Goal: Navigation & Orientation: Find specific page/section

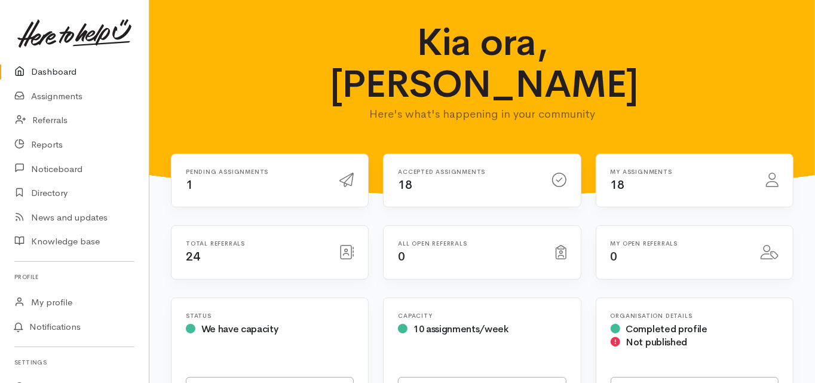
click at [65, 70] on link "Dashboard" at bounding box center [74, 72] width 149 height 24
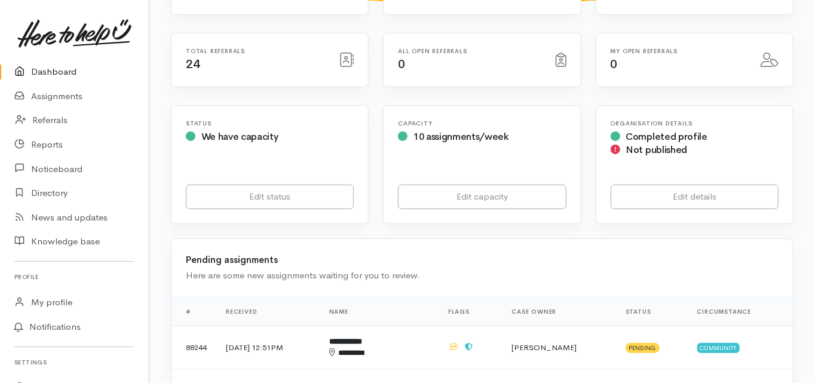
scroll to position [191, 0]
click at [57, 69] on link "Dashboard" at bounding box center [74, 72] width 149 height 24
